Goal: Task Accomplishment & Management: Manage account settings

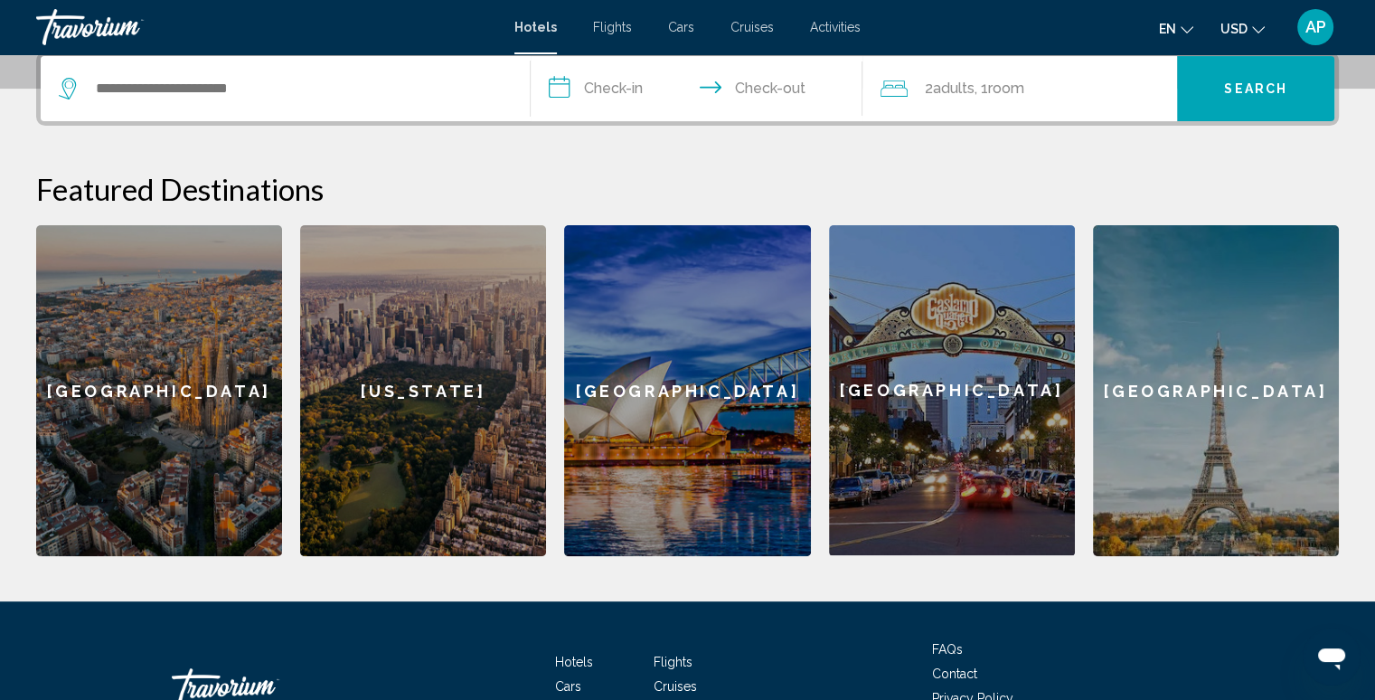
scroll to position [577, 0]
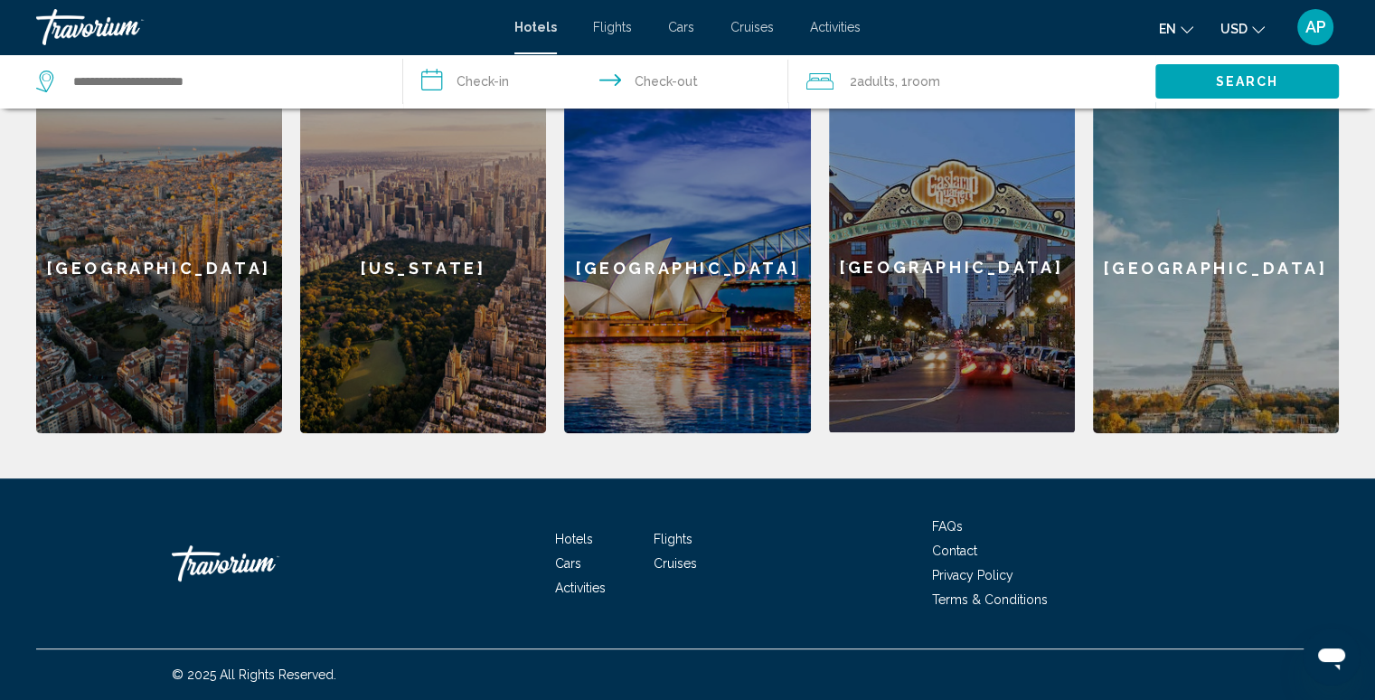
click at [227, 566] on div "Travorium" at bounding box center [262, 563] width 181 height 54
click at [94, 16] on div "Travorium" at bounding box center [126, 27] width 181 height 36
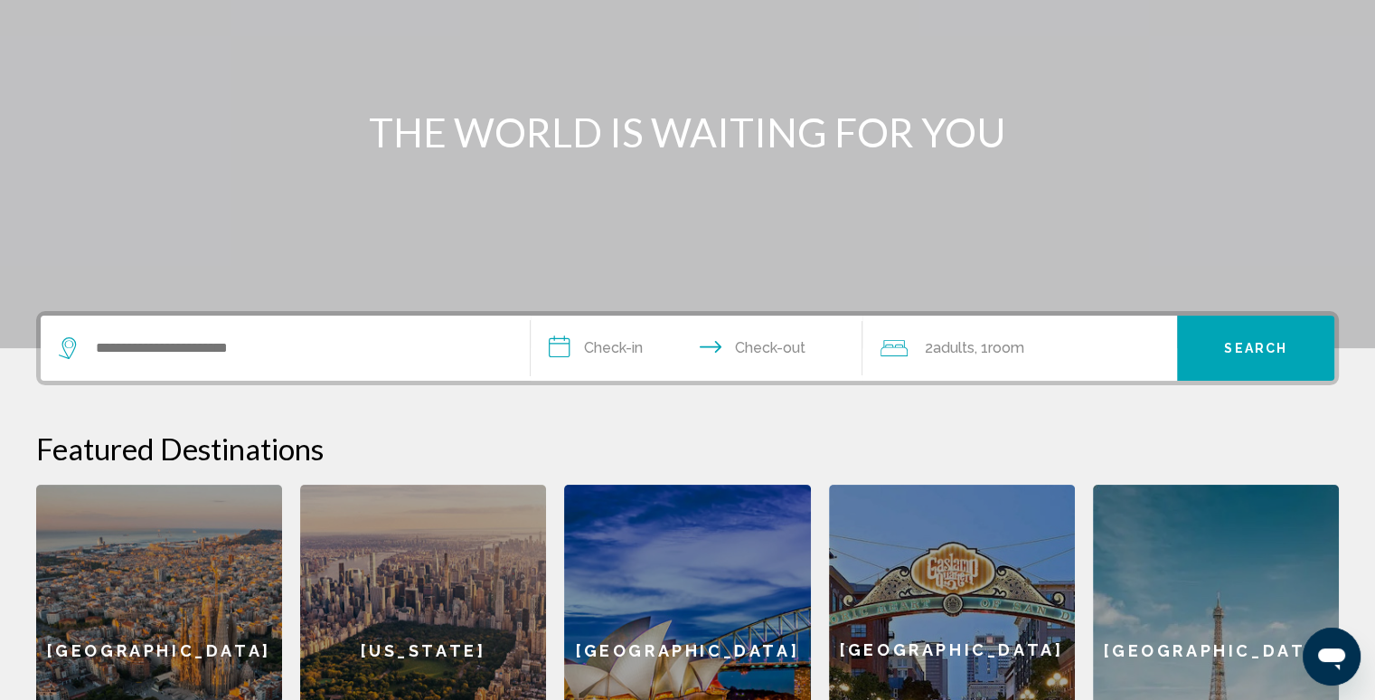
scroll to position [0, 0]
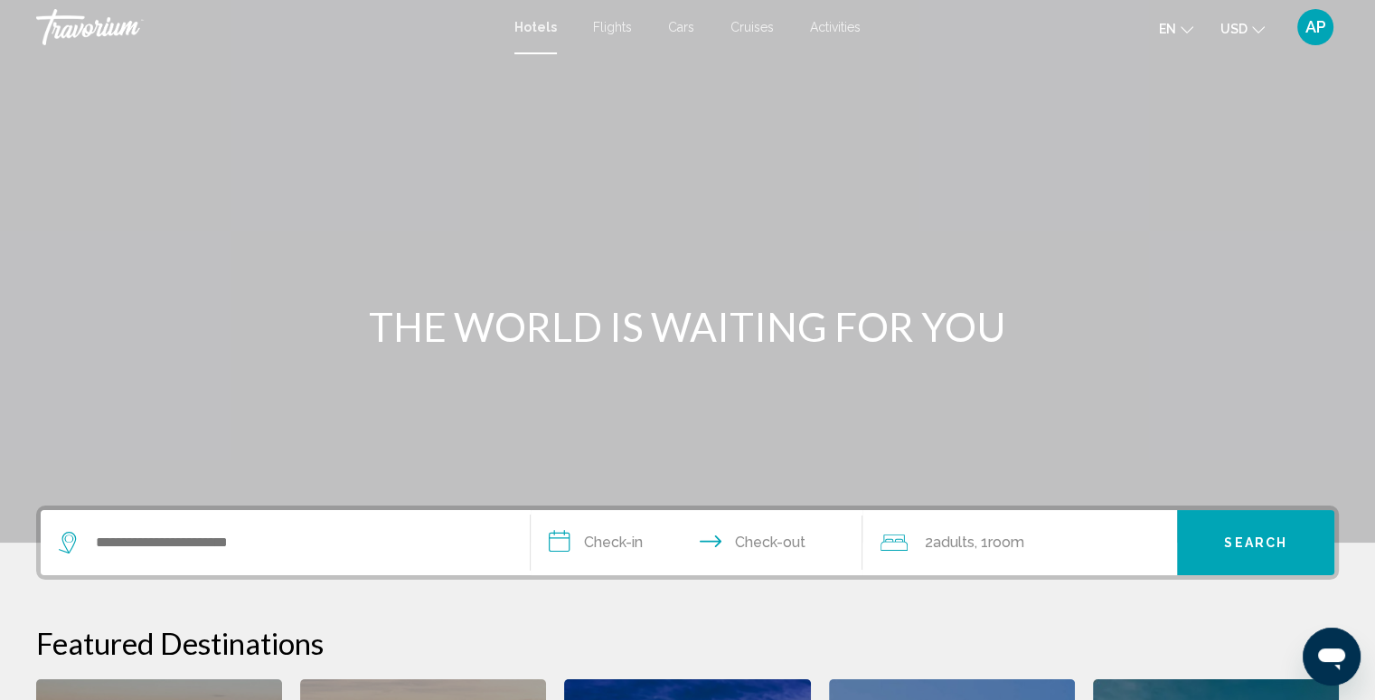
click at [103, 23] on div "Travorium" at bounding box center [126, 27] width 181 height 36
click at [1321, 29] on span "AP" at bounding box center [1315, 27] width 21 height 18
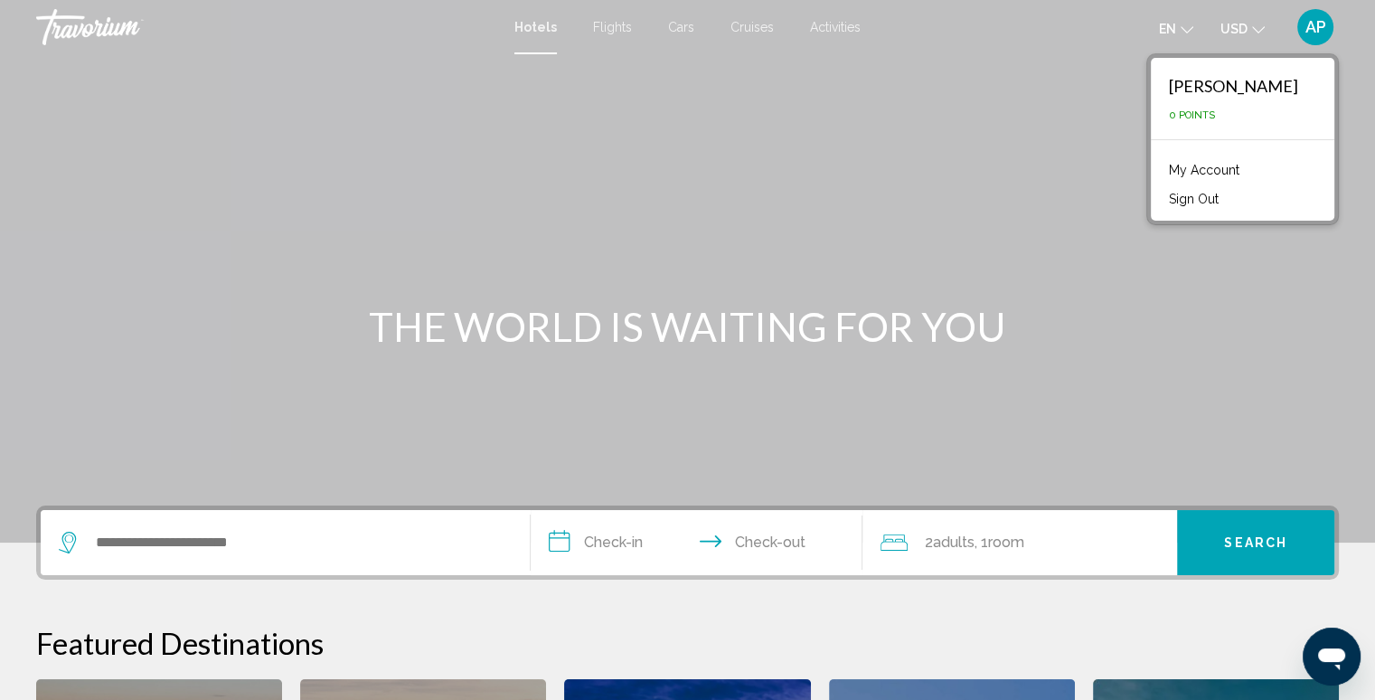
click at [1204, 172] on link "My Account" at bounding box center [1204, 170] width 89 height 24
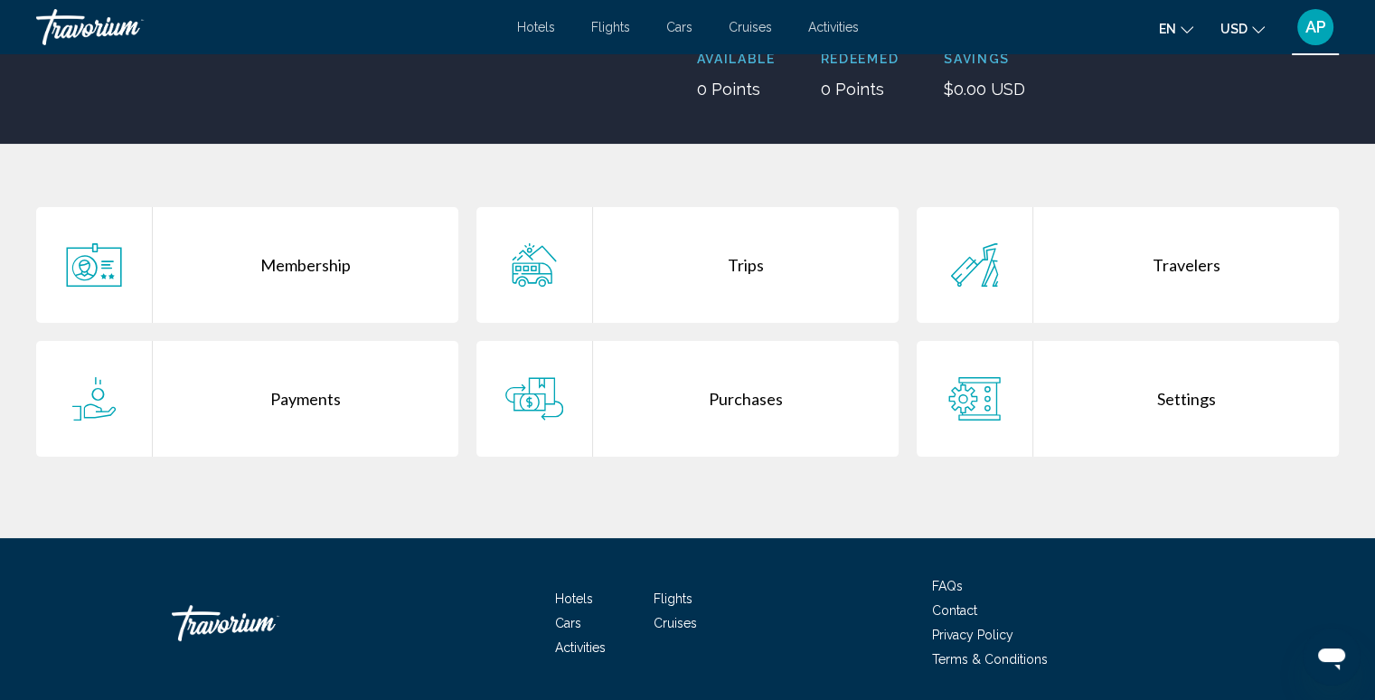
scroll to position [271, 0]
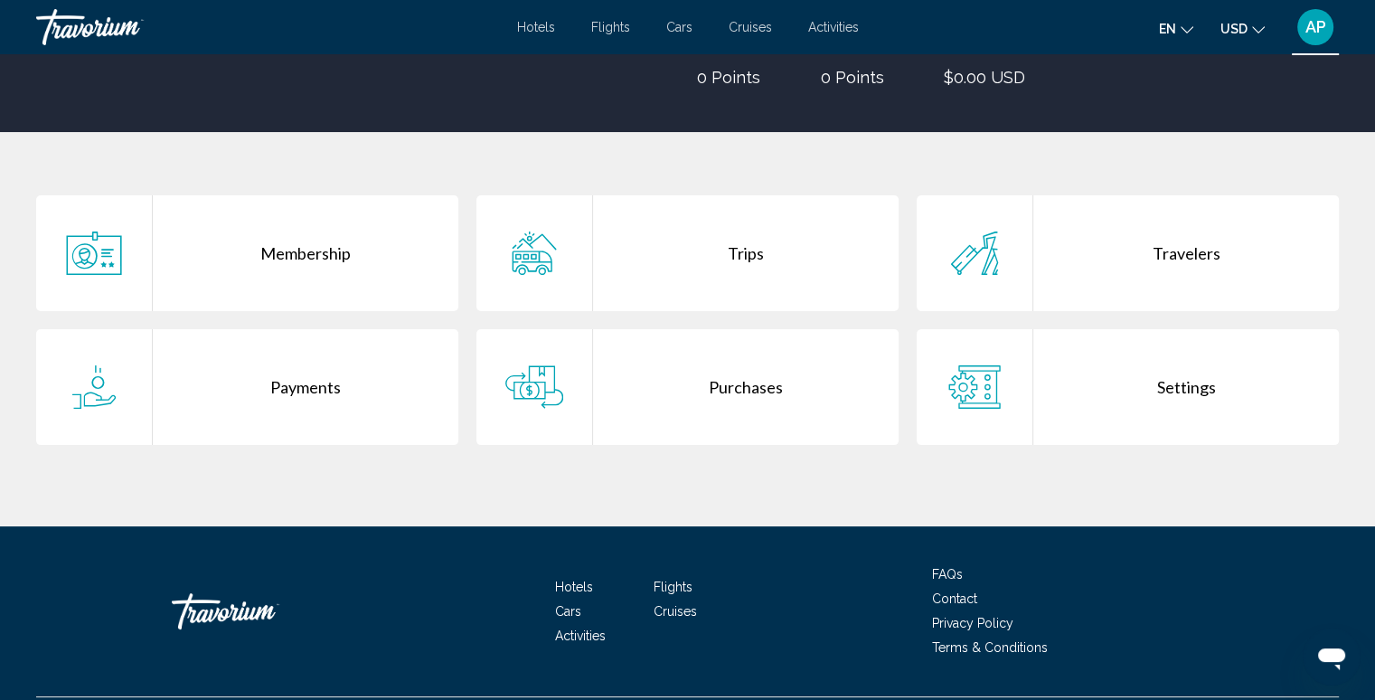
click at [342, 251] on div "Membership" at bounding box center [306, 253] width 306 height 116
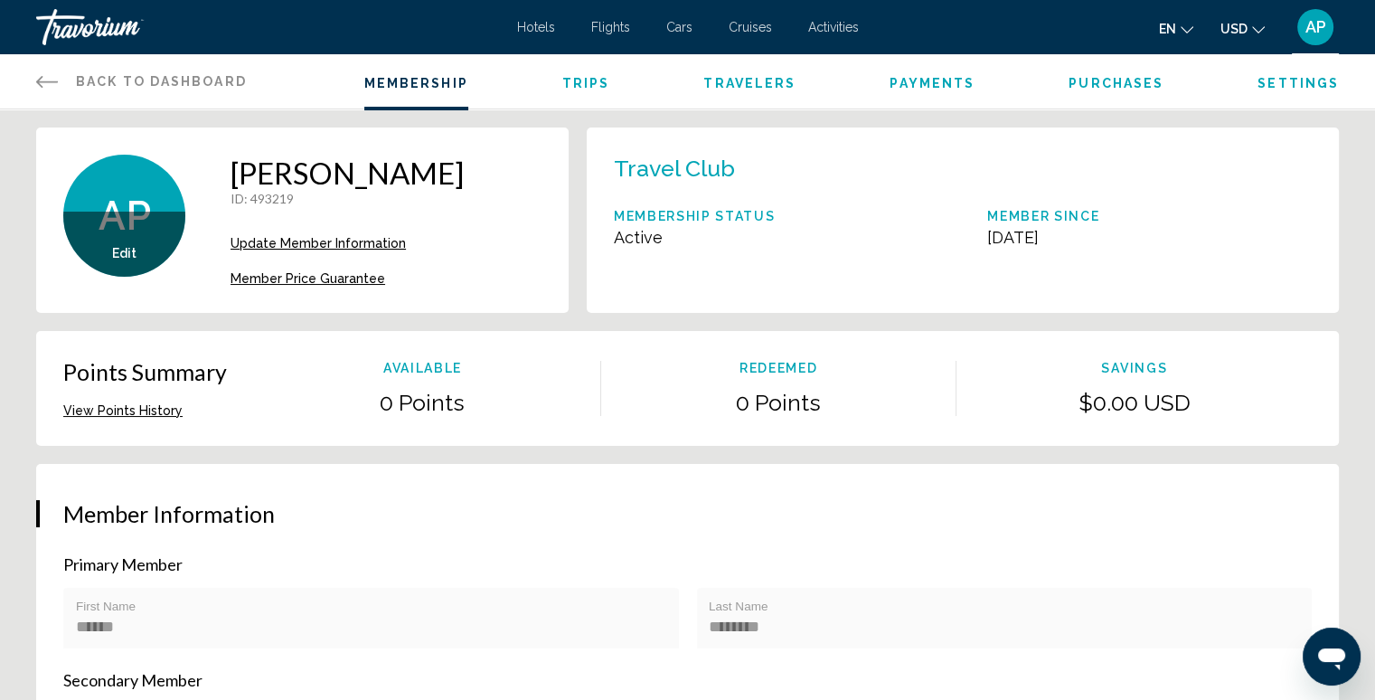
click at [79, 14] on div "Travorium" at bounding box center [126, 27] width 181 height 36
